Goal: Task Accomplishment & Management: Complete application form

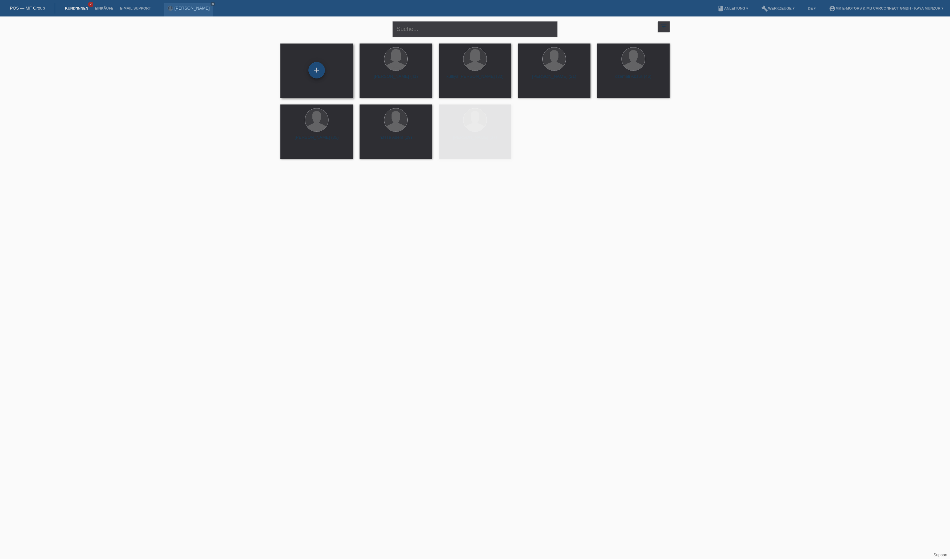
click at [316, 68] on div "+" at bounding box center [317, 70] width 16 height 11
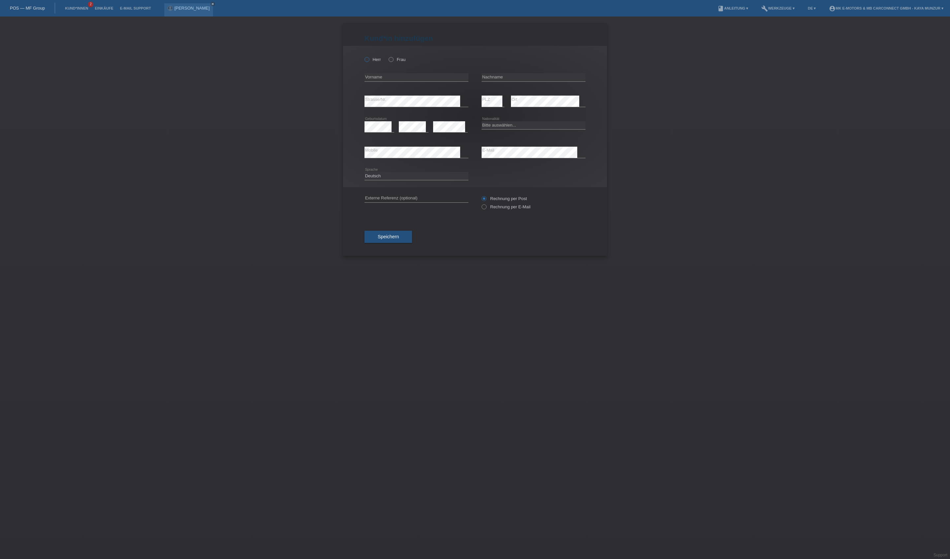
click at [380, 62] on label "Herr" at bounding box center [372, 59] width 16 height 5
click at [369, 61] on input "Herr" at bounding box center [366, 59] width 4 height 4
radio input "true"
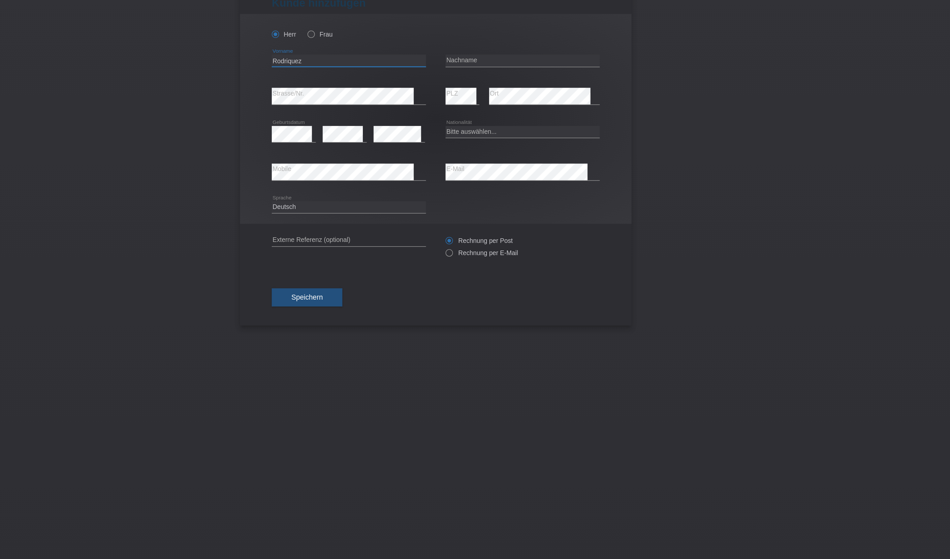
type input "Rodriquez"
type input "S"
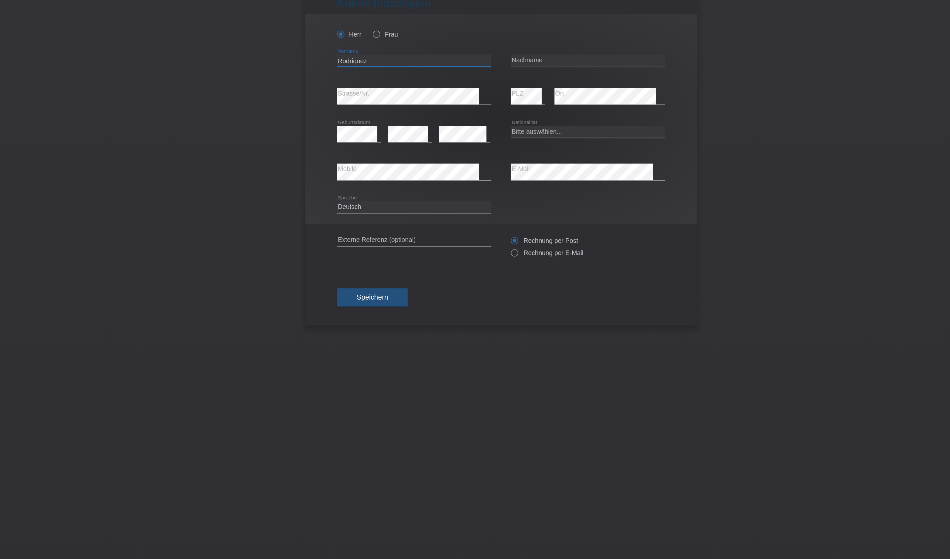
click at [364, 73] on input "Rodriquez" at bounding box center [416, 77] width 104 height 8
type input "R"
type input "Santino-Leandro"
click at [481, 73] on input "text" at bounding box center [533, 77] width 104 height 8
type input "Rodriquez"
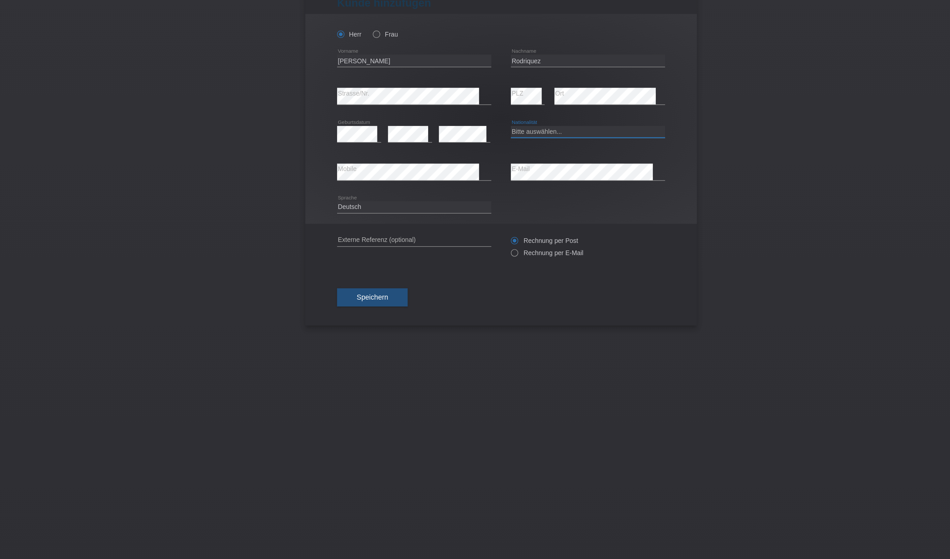
select select "CH"
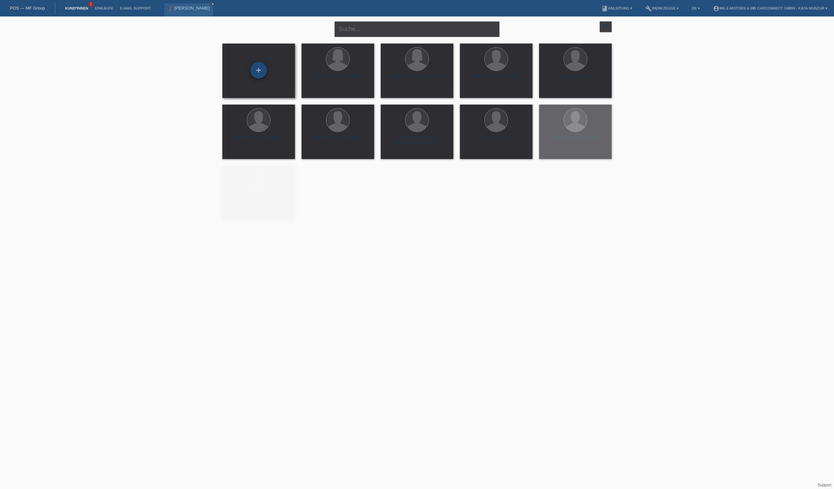
click at [258, 71] on div "+" at bounding box center [259, 70] width 16 height 11
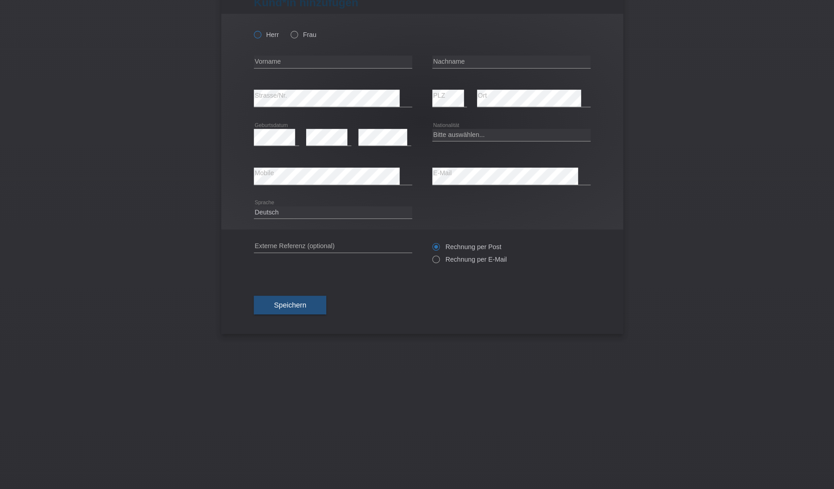
click at [306, 57] on label "Herr" at bounding box center [314, 59] width 16 height 5
click at [306, 57] on input "Herr" at bounding box center [308, 59] width 4 height 4
radio input "true"
type input "Milena"
type input "Wirz"
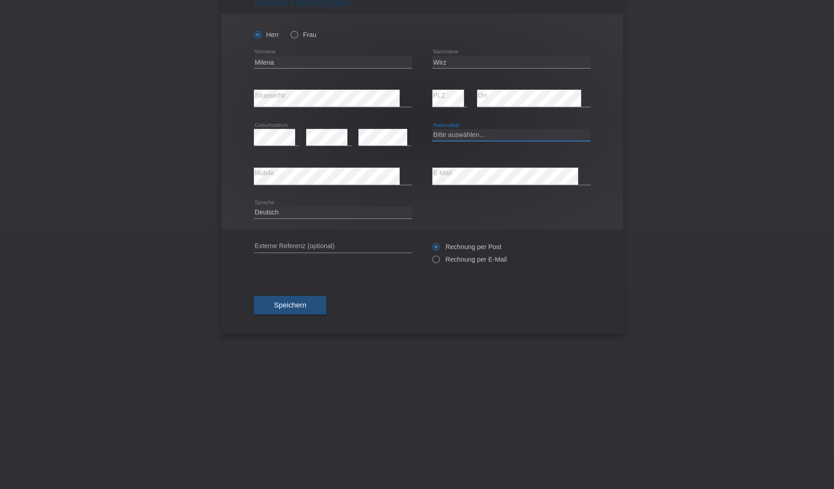
select select "CH"
click at [319, 239] on span "Speichern" at bounding box center [329, 236] width 21 height 5
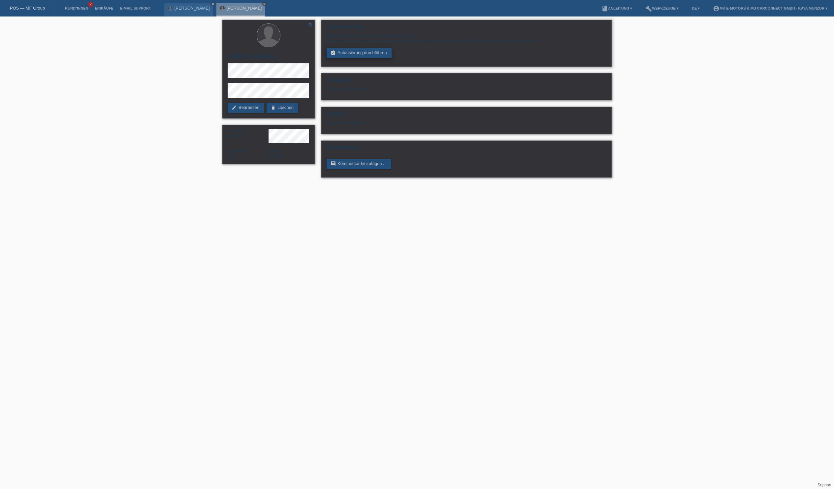
click at [391, 58] on link "assignment_turned_in Autorisierung durchführen" at bounding box center [358, 53] width 65 height 10
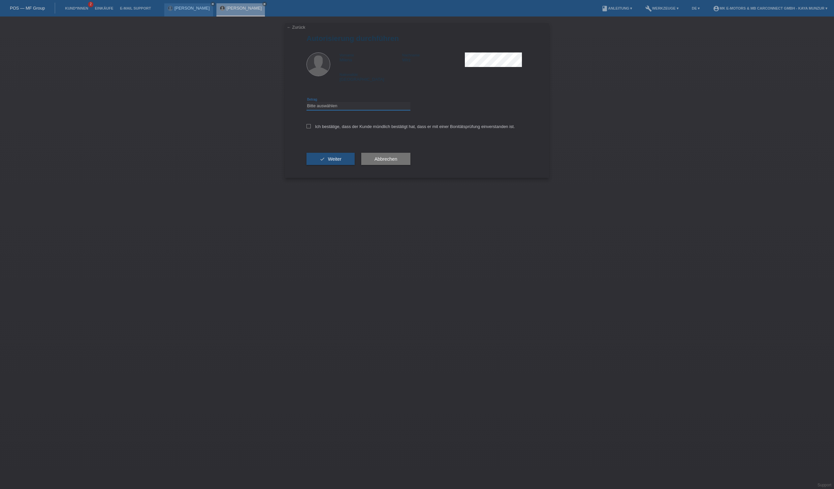
select select "3"
click at [368, 129] on label "Ich bestätige, dass der Kunde mündlich bestätigt hat, dass er mit einer Bonität…" at bounding box center [410, 126] width 208 height 5
click at [311, 128] on input "Ich bestätige, dass der Kunde mündlich bestätigt hat, dass er mit einer Bonität…" at bounding box center [308, 126] width 4 height 4
checkbox input "true"
click at [354, 165] on button "check Weiter" at bounding box center [330, 159] width 48 height 13
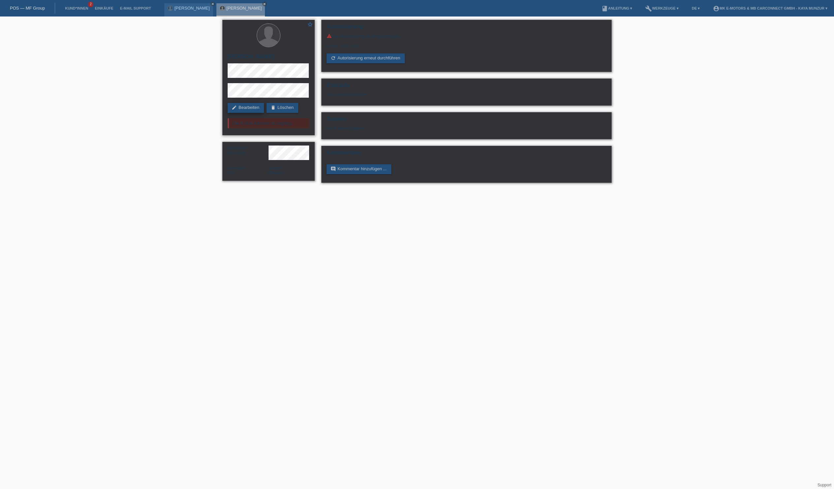
click at [258, 107] on link "edit Bearbeiten" at bounding box center [246, 108] width 36 height 10
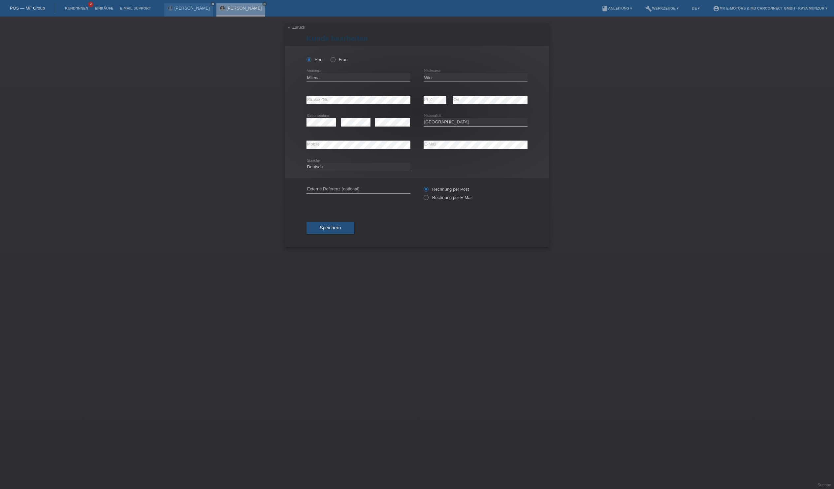
select select "CH"
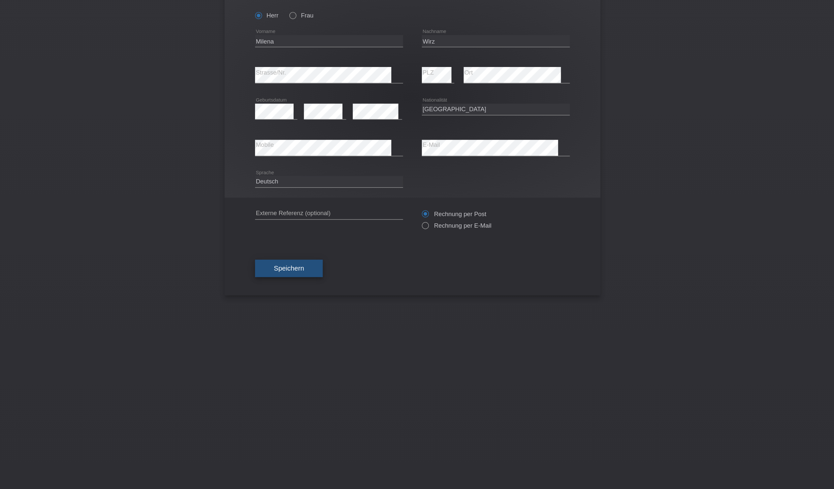
click at [306, 243] on button "Speichern" at bounding box center [329, 237] width 47 height 13
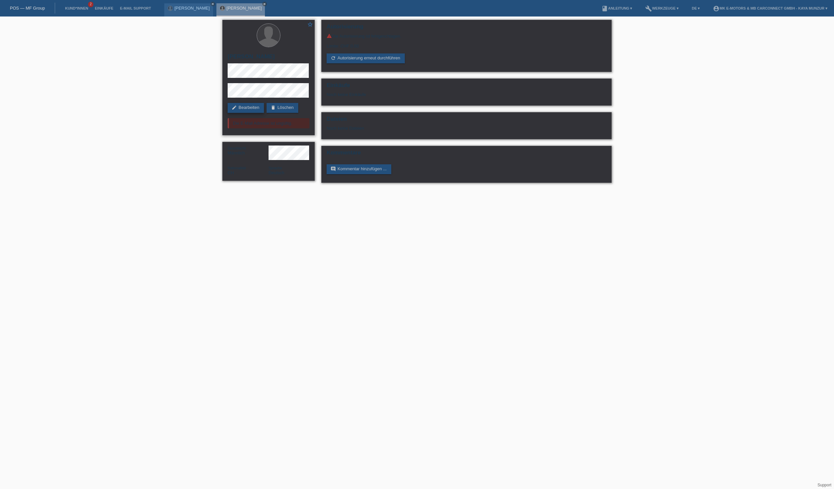
click at [263, 109] on link "edit Bearbeiten" at bounding box center [246, 108] width 36 height 10
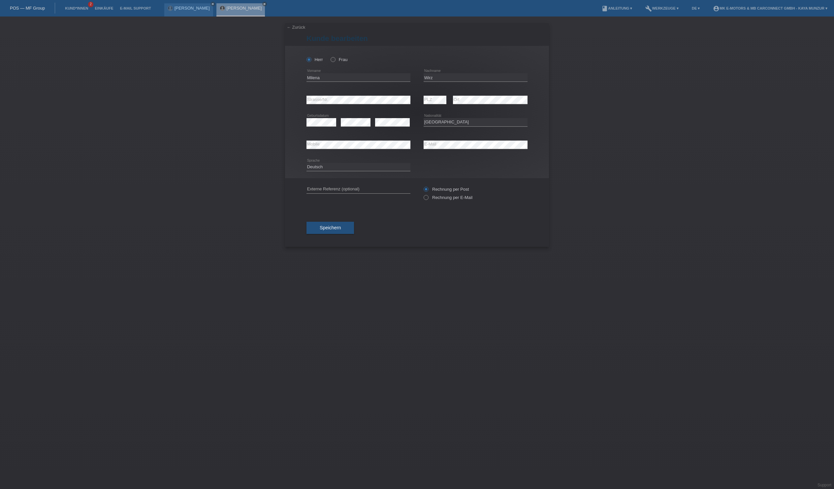
select select "CH"
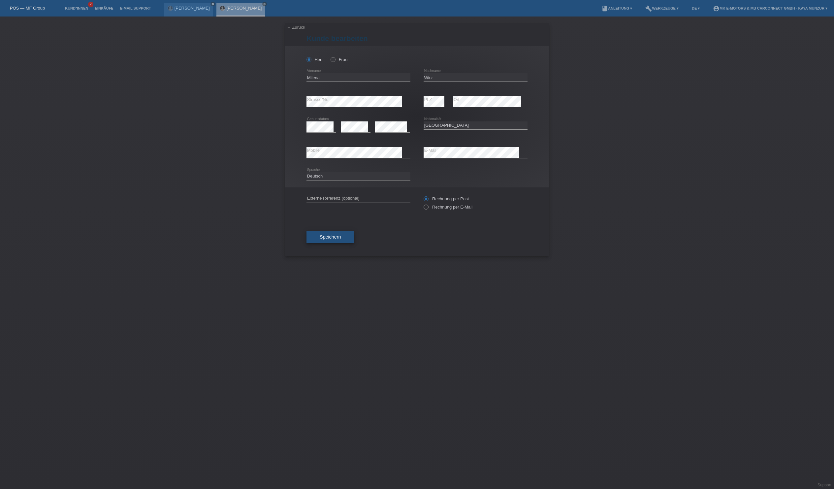
click at [341, 239] on span "Speichern" at bounding box center [329, 236] width 21 height 5
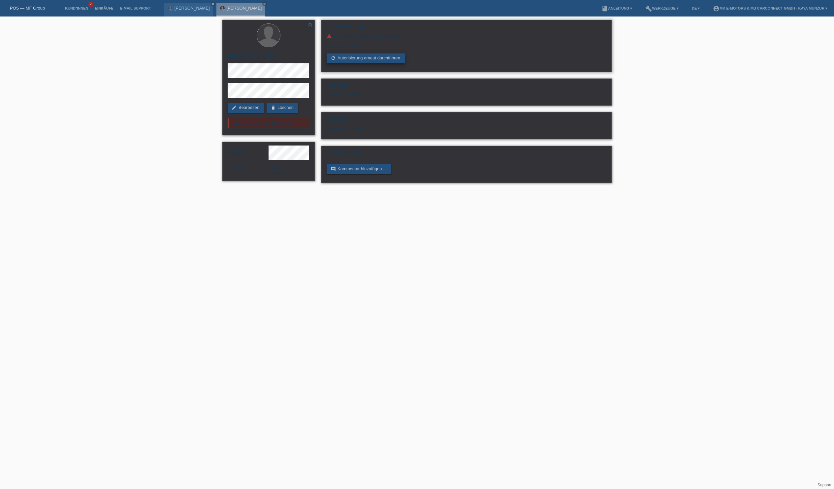
click at [385, 63] on link "refresh Autorisierung erneut durchführen" at bounding box center [365, 58] width 78 height 10
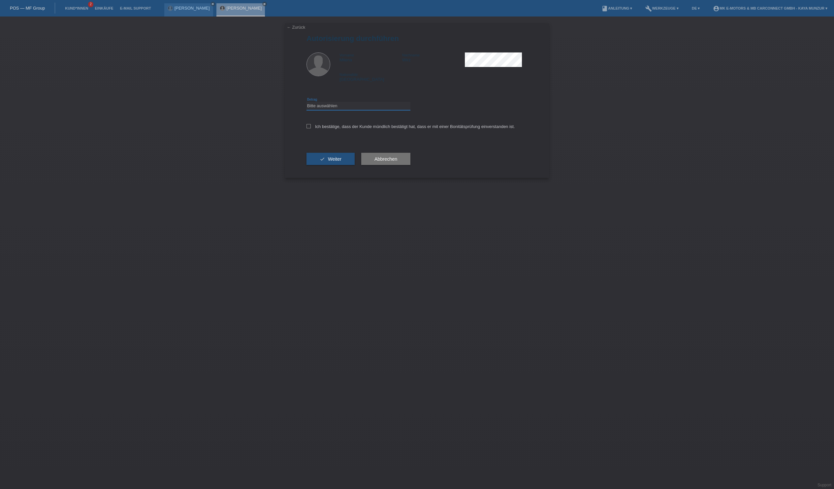
select select "3"
click at [365, 129] on label "Ich bestätige, dass der Kunde mündlich bestätigt hat, dass er mit einer Bonität…" at bounding box center [410, 126] width 208 height 5
click at [311, 128] on input "Ich bestätige, dass der Kunde mündlich bestätigt hat, dass er mit einer Bonität…" at bounding box center [308, 126] width 4 height 4
checkbox input "true"
click at [341, 162] on span "Weiter" at bounding box center [335, 158] width 14 height 5
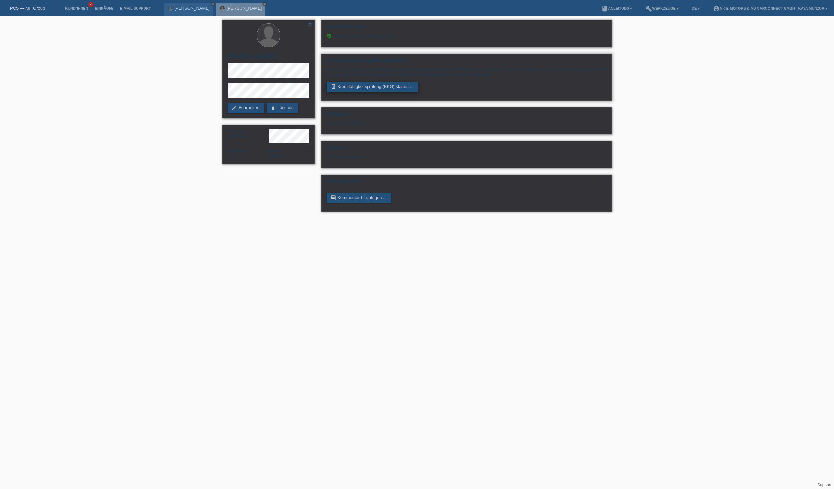
click at [384, 92] on link "perm_device_information Kreditfähigkeitsprüfung (KKG) starten ..." at bounding box center [372, 87] width 92 height 10
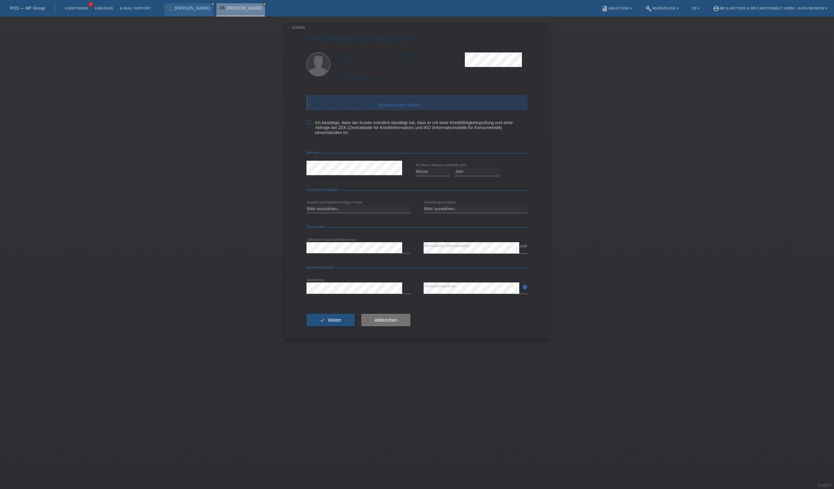
click at [415, 135] on label "Ich bestätige, dass der Kunde mündlich bestätigt hat, dass er mit einer Kreditf…" at bounding box center [416, 127] width 221 height 15
click at [311, 124] on input "Ich bestätige, dass der Kunde mündlich bestätigt hat, dass er mit einer Kreditf…" at bounding box center [308, 122] width 4 height 4
checkbox input "true"
select select "04"
select select "2019"
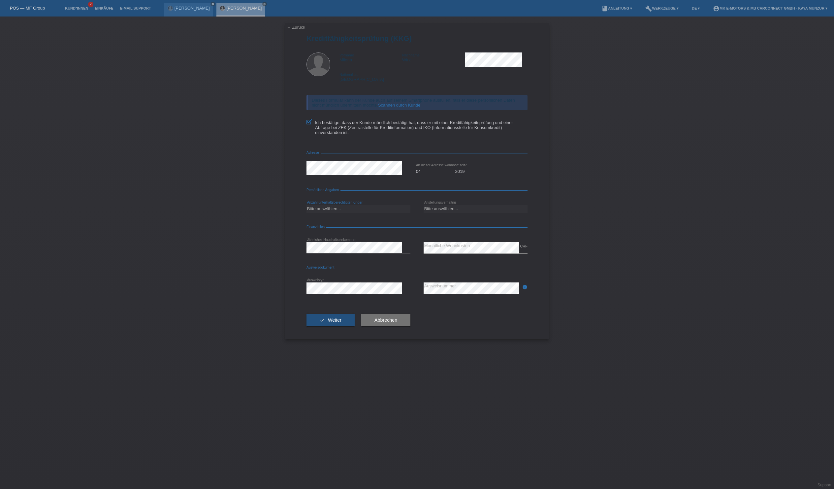
select select "0"
select select "UNLIMITED"
click at [341, 322] on span "Weiter" at bounding box center [335, 319] width 14 height 5
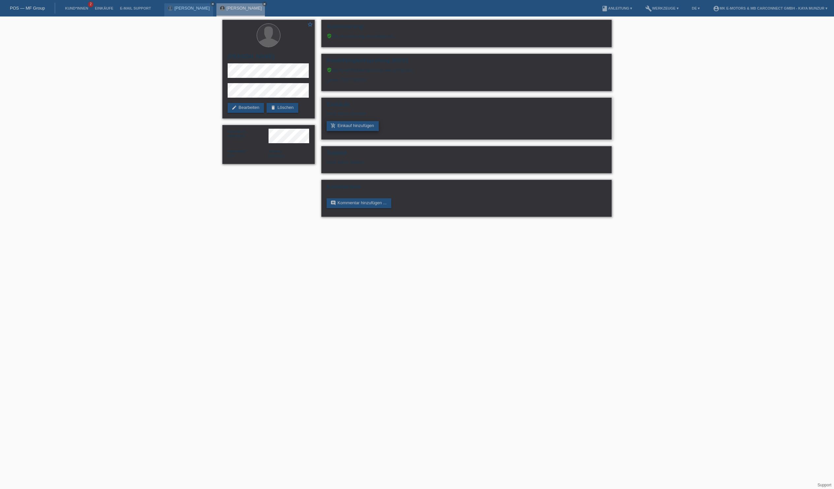
click at [376, 131] on link "add_shopping_cart Einkauf hinzufügen" at bounding box center [352, 126] width 52 height 10
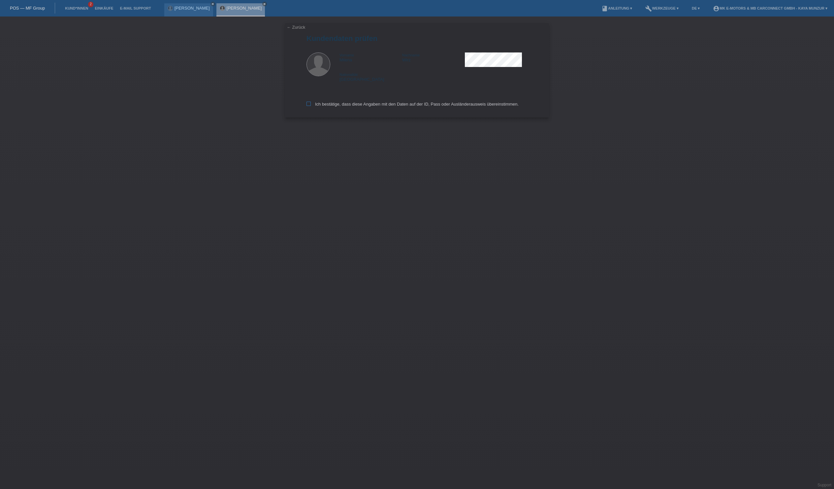
click at [340, 106] on label "Ich bestätige, dass diese Angaben mit den Daten auf der ID, Pass oder Ausländer…" at bounding box center [412, 104] width 212 height 5
click at [311, 106] on input "Ich bestätige, dass diese Angaben mit den Daten auf der ID, Pass oder Ausländer…" at bounding box center [308, 104] width 4 height 4
checkbox input "true"
click at [367, 64] on input "text" at bounding box center [358, 60] width 104 height 8
type input "2990.00"
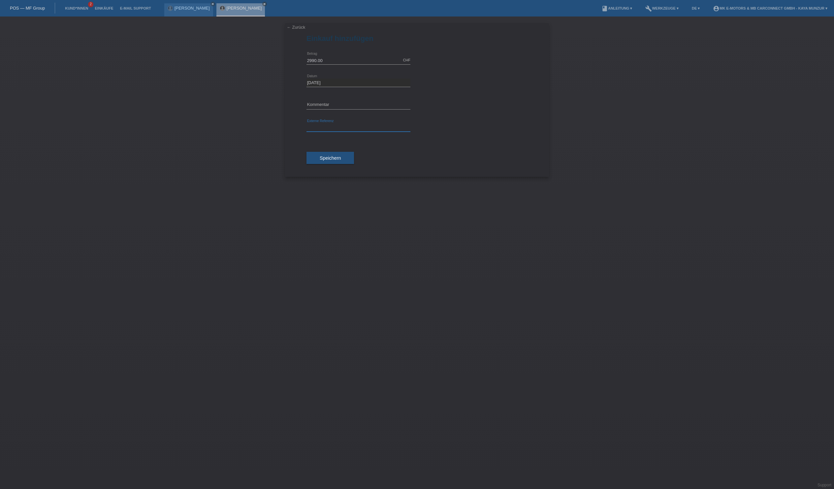
click at [336, 132] on input "text" at bounding box center [358, 127] width 104 height 8
type input "MK Cruza"
click at [341, 161] on span "Speichern" at bounding box center [329, 157] width 21 height 5
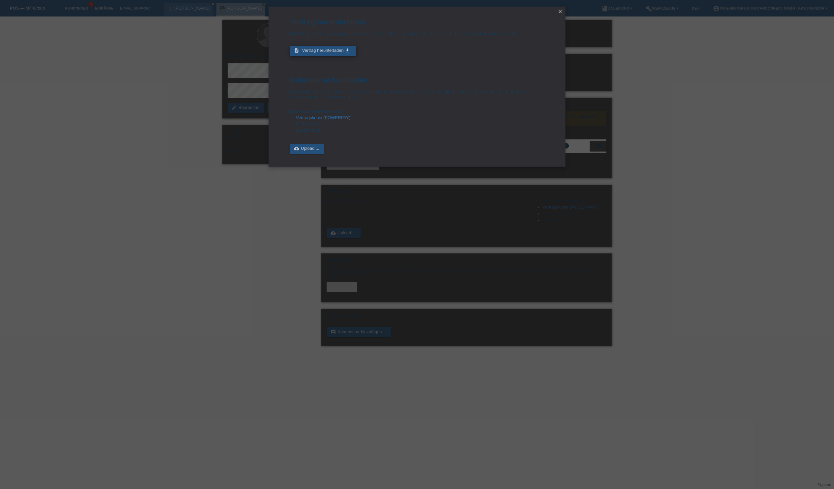
click at [356, 56] on link "description Vertrag herunterladen get_app" at bounding box center [323, 51] width 66 height 10
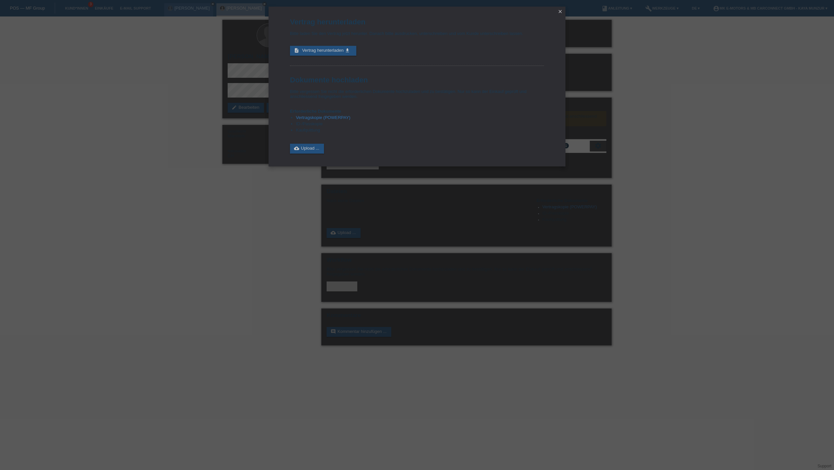
click at [559, 13] on icon "close" at bounding box center [559, 11] width 5 height 5
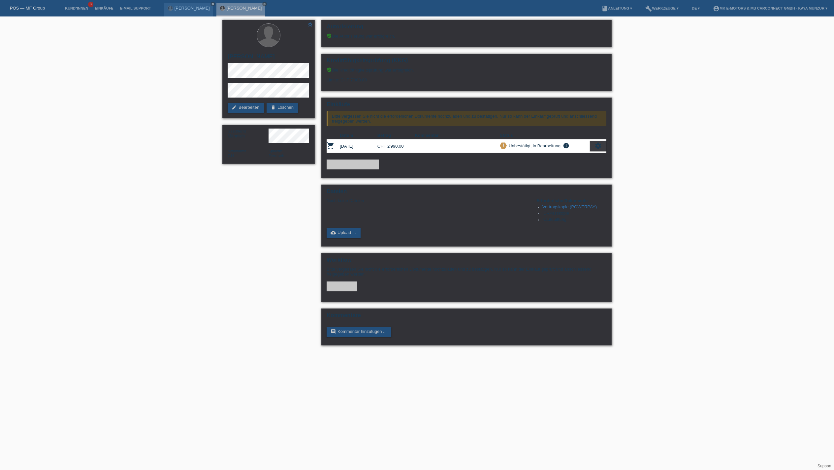
click at [116, 4] on li "Einkäufe" at bounding box center [103, 8] width 25 height 17
click at [116, 8] on link "Einkäufe" at bounding box center [103, 8] width 25 height 4
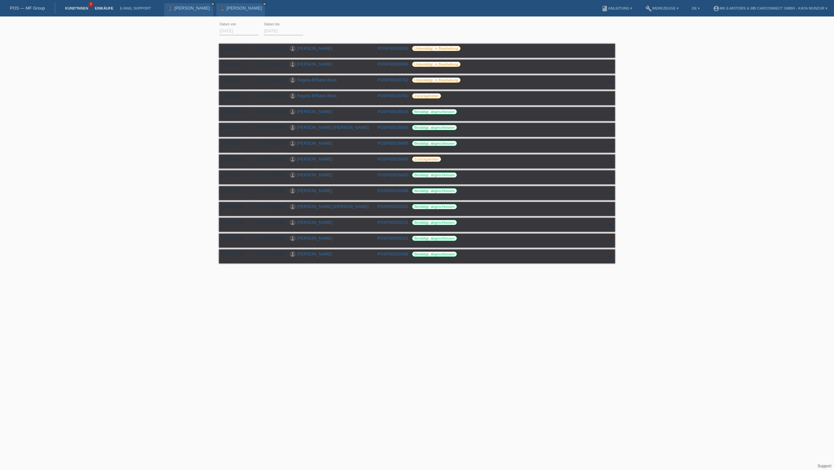
click at [84, 6] on link "Kund*innen" at bounding box center [77, 8] width 30 height 4
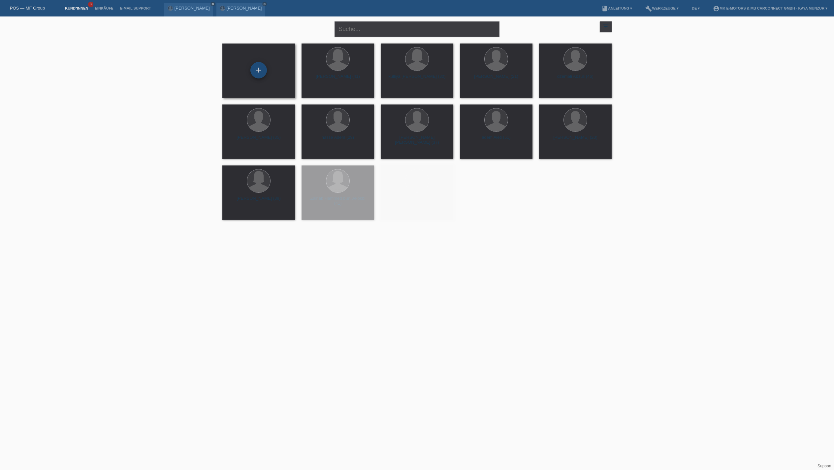
click at [261, 69] on div "+" at bounding box center [259, 70] width 16 height 11
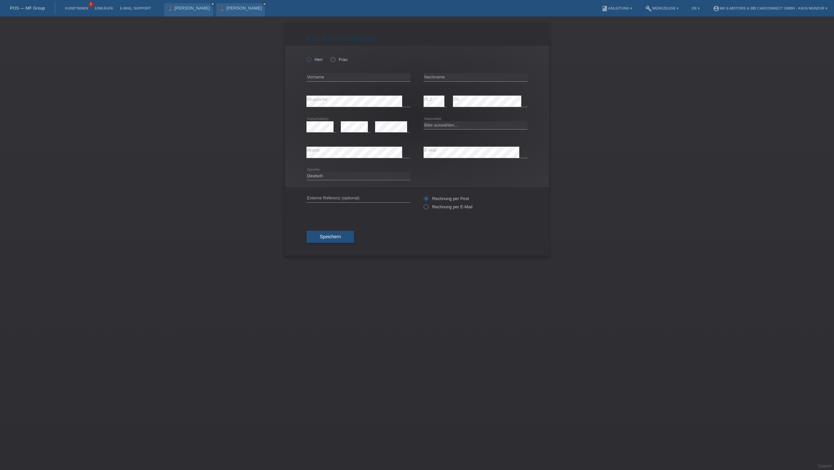
click at [305, 56] on icon at bounding box center [305, 56] width 0 height 0
click at [311, 61] on input "Herr" at bounding box center [308, 59] width 4 height 4
radio input "true"
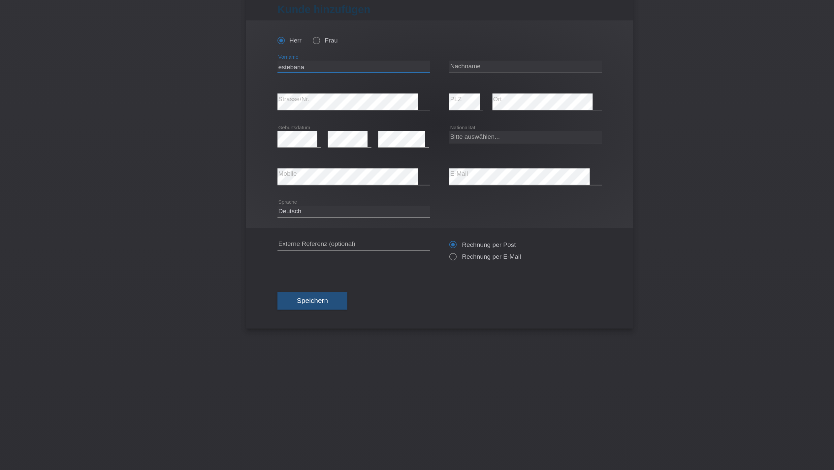
type input "estebana"
type input "arenas henao"
click at [453, 91] on div "error Ort" at bounding box center [490, 101] width 75 height 25
click at [285, 149] on div "Herr Frau estebana error Vorname" at bounding box center [417, 116] width 264 height 141
select select "ES"
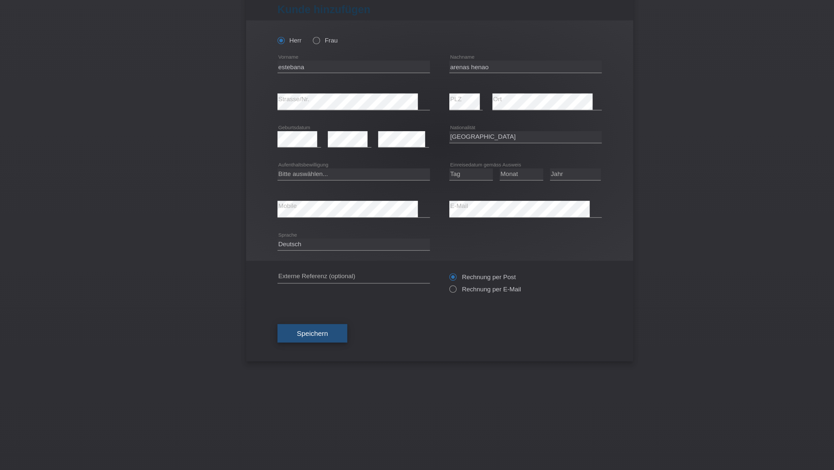
click at [319, 262] on span "Speichern" at bounding box center [329, 259] width 21 height 5
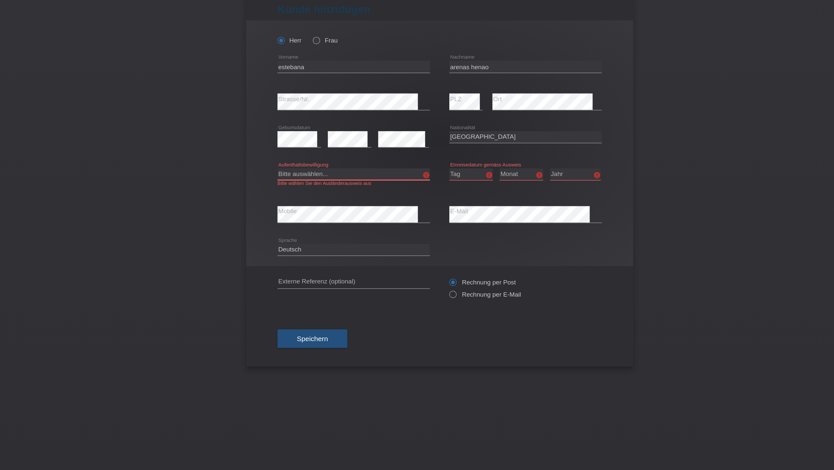
select select "B"
select select "02"
select select "05"
select select "2016"
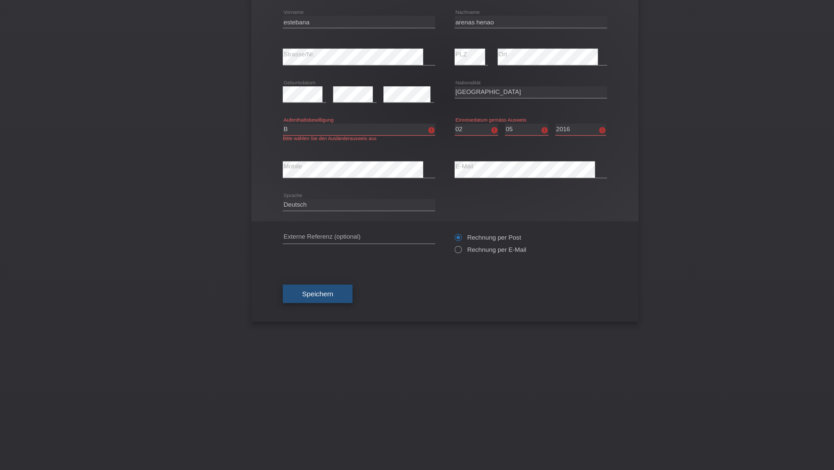
click at [306, 269] on button "Speichern" at bounding box center [329, 263] width 47 height 13
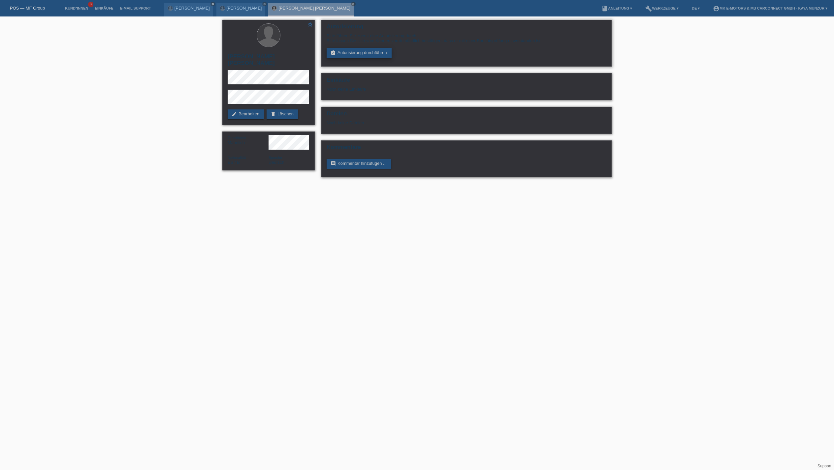
click at [391, 58] on link "assignment_turned_in Autorisierung durchführen" at bounding box center [358, 53] width 65 height 10
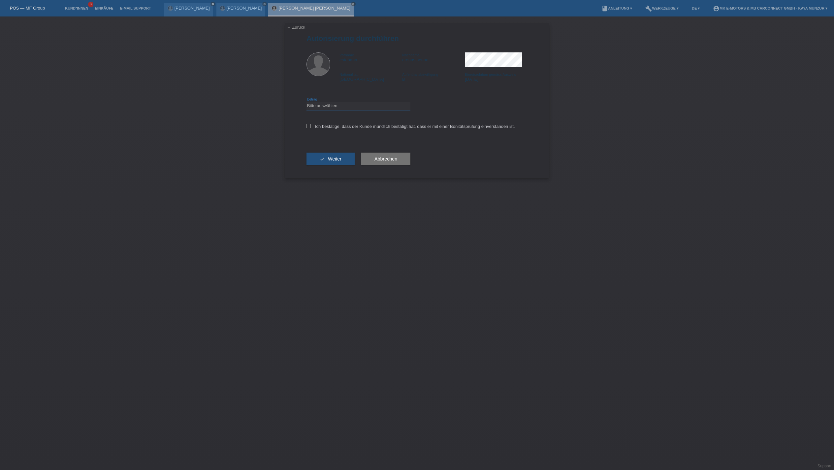
select select "3"
click at [359, 129] on label "Ich bestätige, dass der Kunde mündlich bestätigt hat, dass er mit einer Bonität…" at bounding box center [410, 126] width 208 height 5
click at [311, 128] on input "Ich bestätige, dass der Kunde mündlich bestätigt hat, dass er mit einer Bonität…" at bounding box center [308, 126] width 4 height 4
checkbox input "true"
click at [342, 165] on button "check Weiter" at bounding box center [330, 159] width 48 height 13
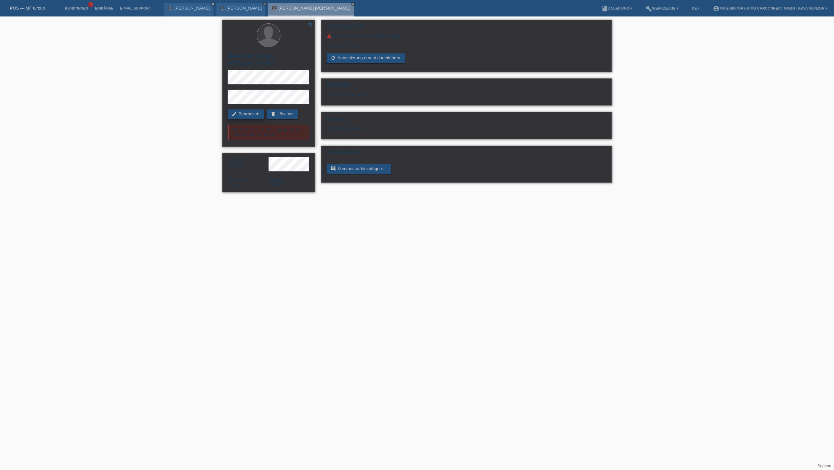
click at [262, 109] on link "edit Bearbeiten" at bounding box center [246, 114] width 36 height 10
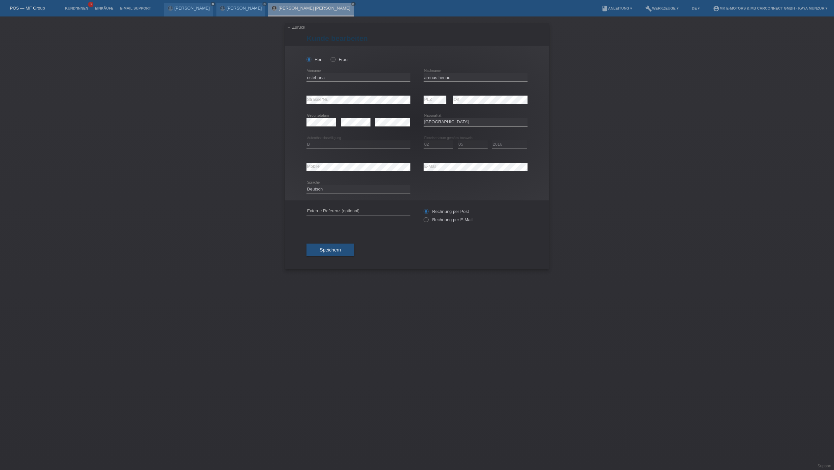
select select "ES"
select select "B"
select select "02"
select select "05"
select select "2016"
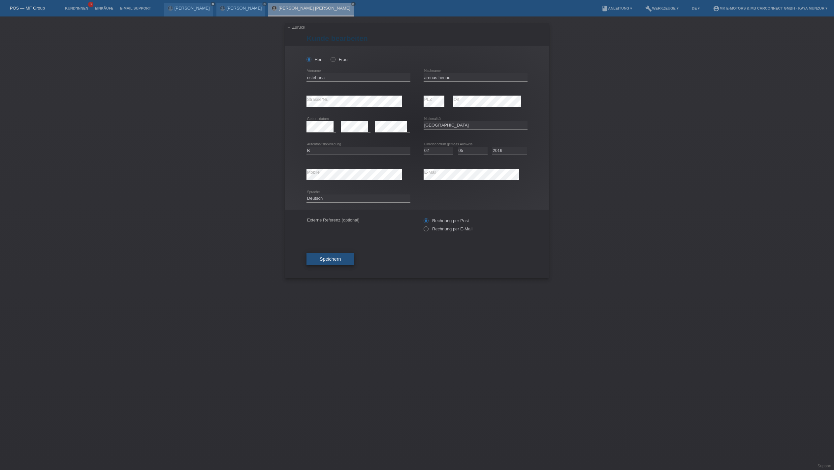
click at [344, 265] on button "Speichern" at bounding box center [329, 259] width 47 height 13
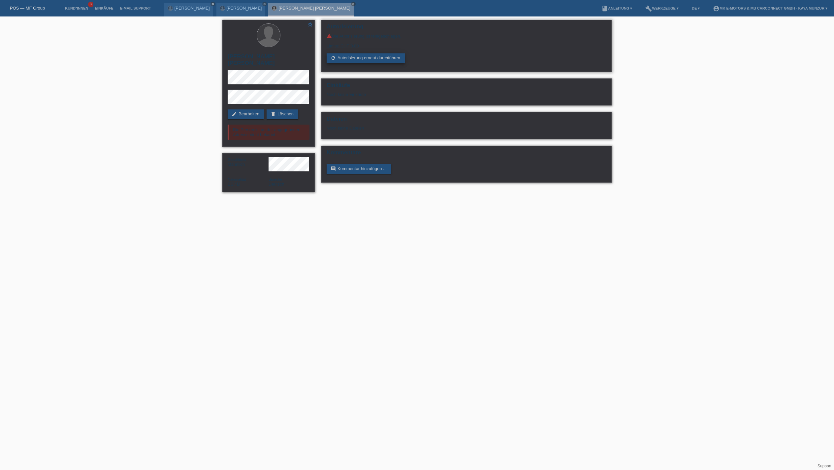
click at [399, 63] on link "refresh Autorisierung erneut durchführen" at bounding box center [365, 58] width 78 height 10
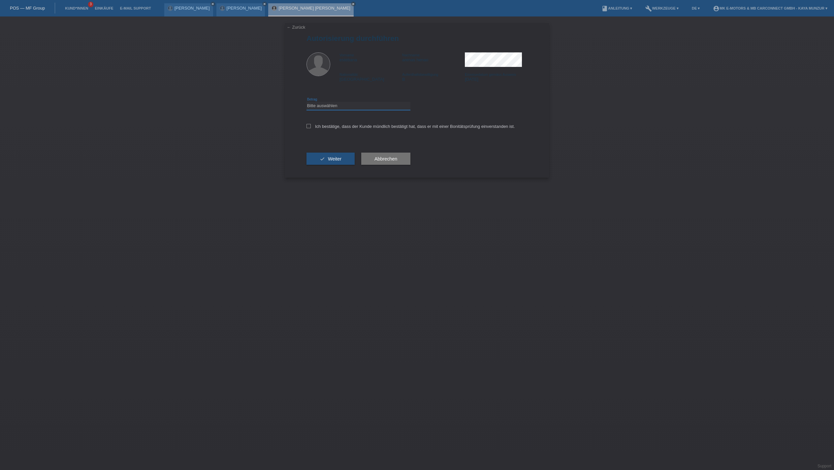
select select "3"
click at [380, 140] on div "Ich bestätige, dass der Kunde mündlich bestätigt hat, dass er mit einer Bonität…" at bounding box center [416, 128] width 221 height 22
click at [380, 129] on label "Ich bestätige, dass der Kunde mündlich bestätigt hat, dass er mit einer Bonität…" at bounding box center [410, 126] width 208 height 5
click at [311, 128] on input "Ich bestätige, dass der Kunde mündlich bestätigt hat, dass er mit einer Bonität…" at bounding box center [308, 126] width 4 height 4
click at [341, 162] on span "Weiter" at bounding box center [335, 158] width 14 height 5
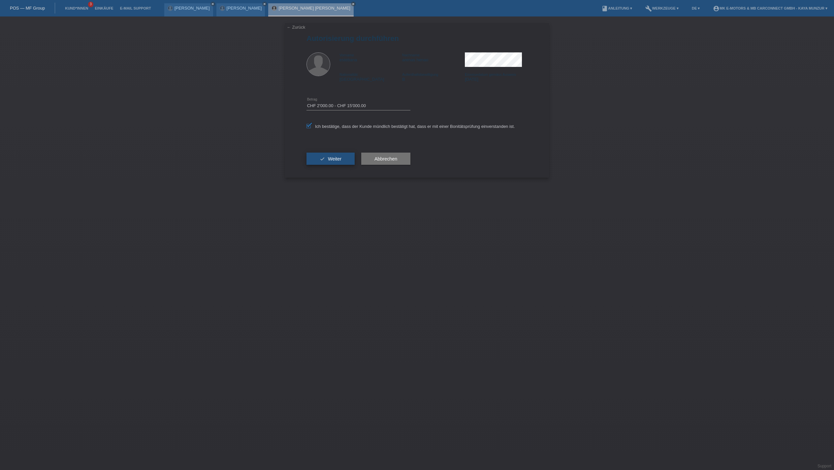
click at [341, 162] on span "Weiter" at bounding box center [335, 158] width 14 height 5
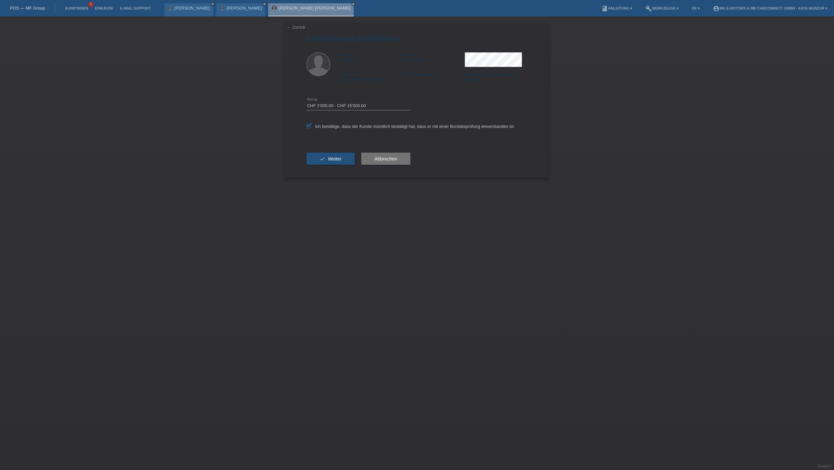
click at [349, 129] on label "Ich bestätige, dass der Kunde mündlich bestätigt hat, dass er mit einer Bonität…" at bounding box center [410, 126] width 208 height 5
click at [311, 128] on input "Ich bestätige, dass der Kunde mündlich bestätigt hat, dass er mit einer Bonität…" at bounding box center [308, 126] width 4 height 4
checkbox input "false"
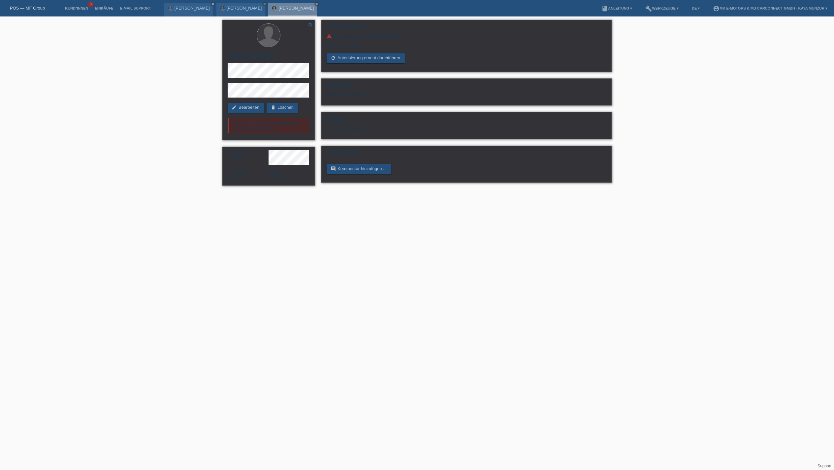
click at [342, 183] on div "Kommentare comment Kommentar hinzufügen ..." at bounding box center [466, 164] width 290 height 37
click at [317, 135] on div "star_border estebana arenas henao edit Bearbeiten delete Löschen Die Person ist…" at bounding box center [268, 104] width 99 height 176
click at [252, 109] on link "edit Bearbeiten" at bounding box center [246, 108] width 36 height 10
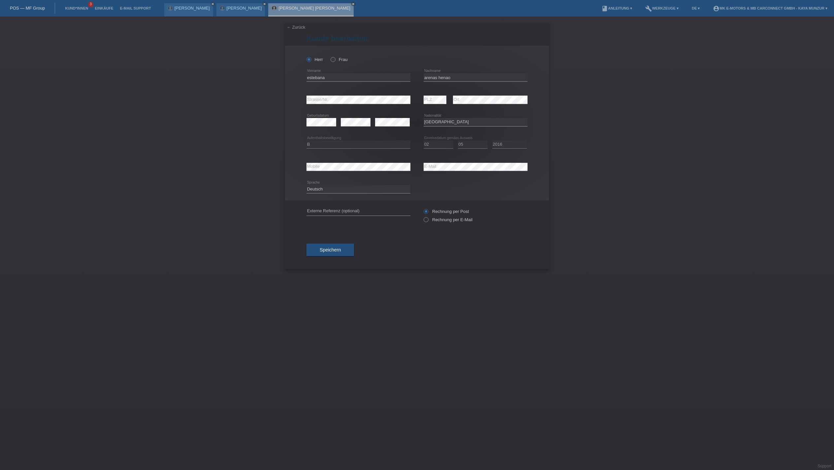
select select "ES"
select select "B"
select select "02"
select select "05"
select select "2016"
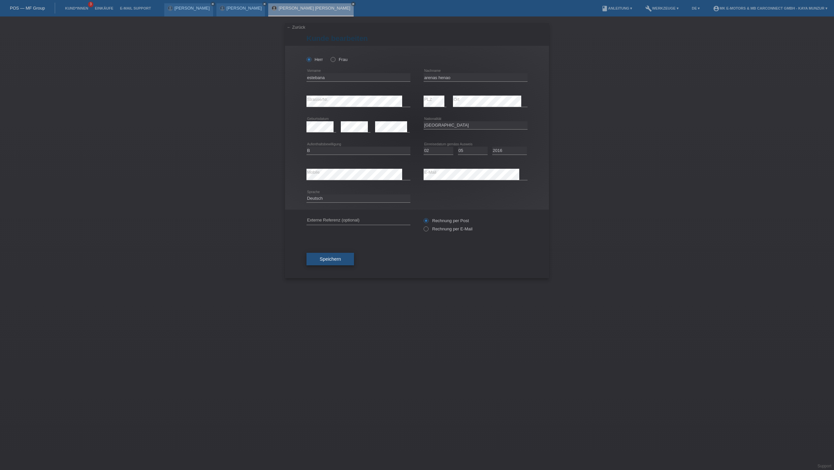
click at [341, 262] on span "Speichern" at bounding box center [329, 259] width 21 height 5
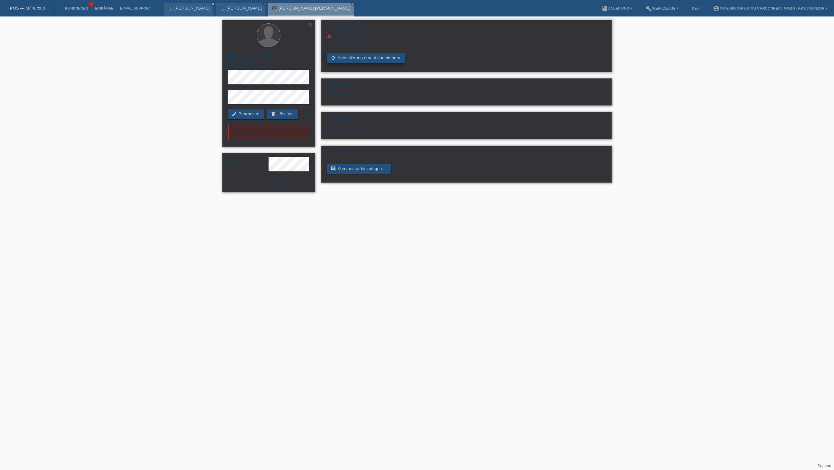
click at [397, 63] on link "refresh Autorisierung erneut durchführen" at bounding box center [365, 58] width 78 height 10
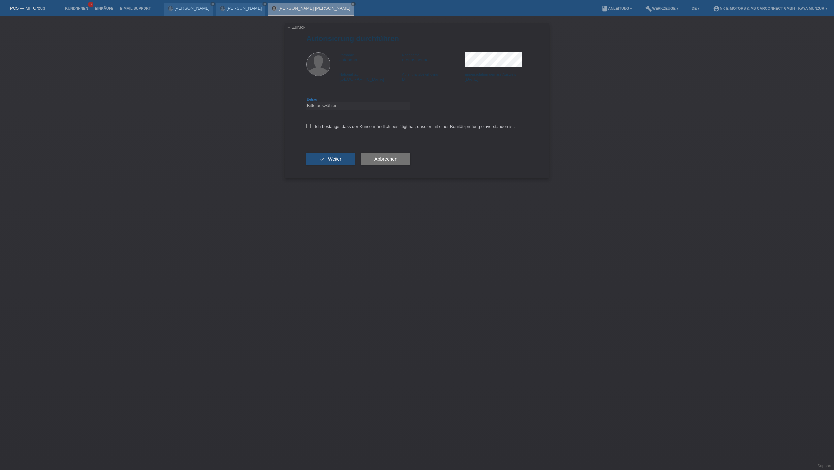
select select "3"
click at [369, 129] on label "Ich bestätige, dass der Kunde mündlich bestätigt hat, dass er mit einer Bonität…" at bounding box center [410, 126] width 208 height 5
click at [311, 128] on input "Ich bestätige, dass der Kunde mündlich bestätigt hat, dass er mit einer Bonität…" at bounding box center [308, 126] width 4 height 4
checkbox input "true"
click at [341, 162] on span "Weiter" at bounding box center [335, 158] width 14 height 5
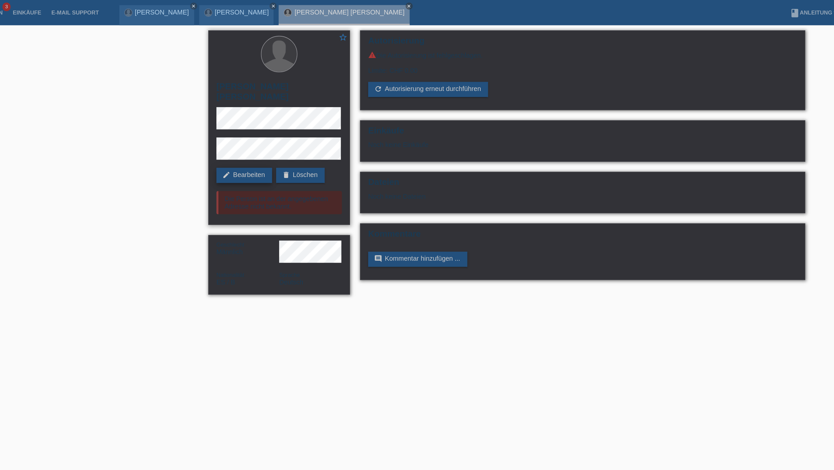
click at [228, 109] on link "edit Bearbeiten" at bounding box center [246, 114] width 36 height 10
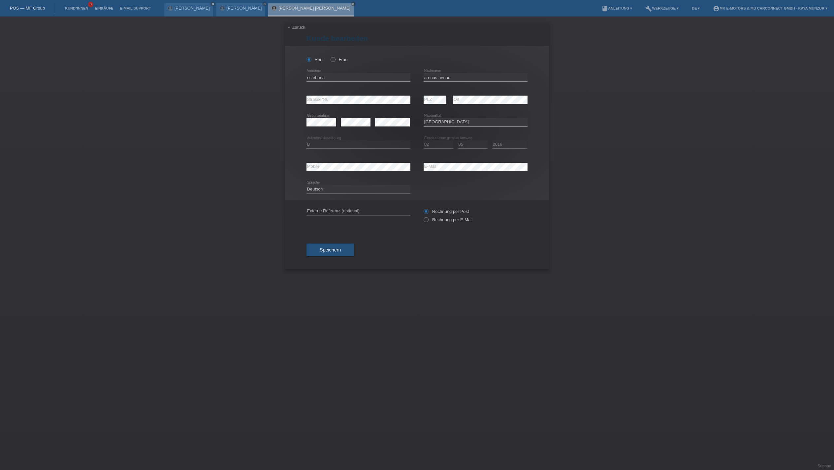
select select "ES"
select select "B"
select select "02"
select select "05"
select select "2016"
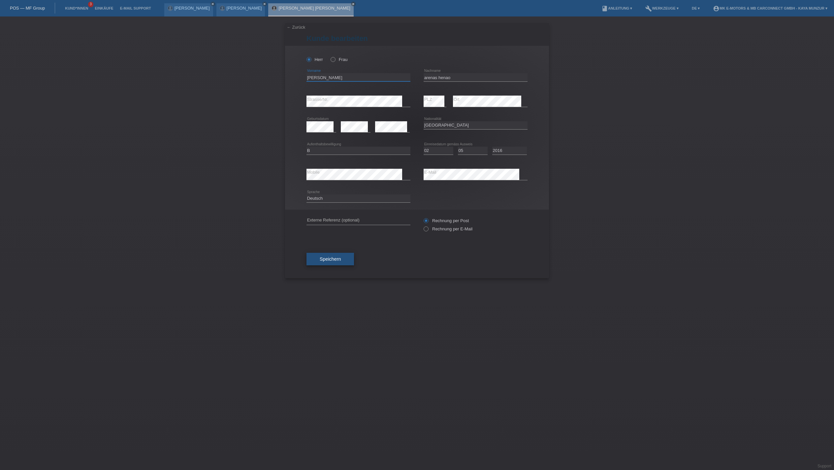
type input "[PERSON_NAME]"
click at [344, 265] on button "Speichern" at bounding box center [329, 259] width 47 height 13
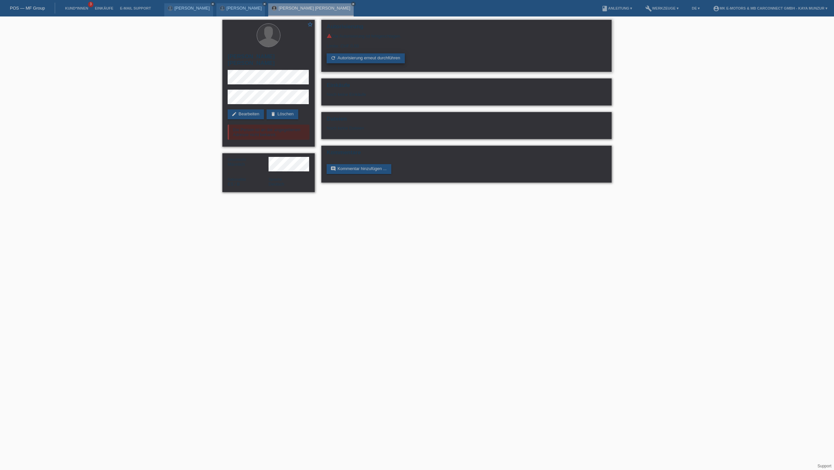
click at [379, 63] on link "refresh Autorisierung erneut durchführen" at bounding box center [365, 58] width 78 height 10
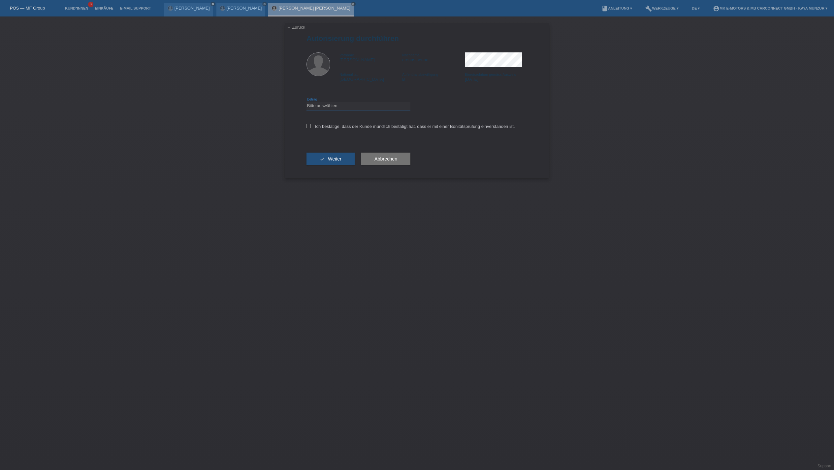
select select "3"
click at [373, 129] on label "Ich bestätige, dass der Kunde mündlich bestätigt hat, dass er mit einer Bonität…" at bounding box center [410, 126] width 208 height 5
click at [311, 128] on input "Ich bestätige, dass der Kunde mündlich bestätigt hat, dass er mit einer Bonität…" at bounding box center [308, 126] width 4 height 4
checkbox input "true"
click at [354, 165] on button "check Weiter" at bounding box center [330, 159] width 48 height 13
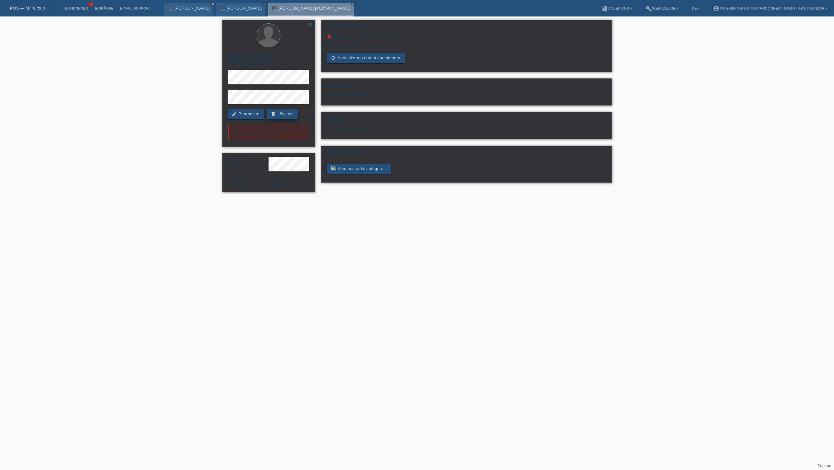
click at [266, 119] on link "delete Löschen" at bounding box center [282, 114] width 32 height 10
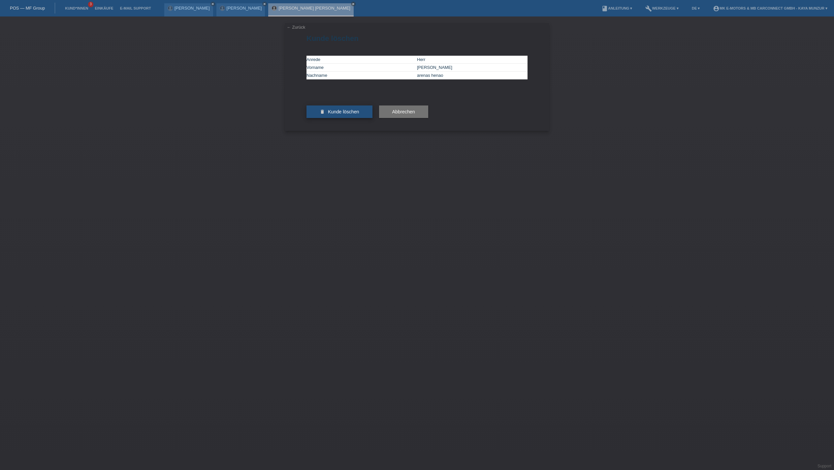
click at [330, 118] on button "delete Kunde löschen" at bounding box center [339, 112] width 66 height 13
